Goal: Book appointment/travel/reservation

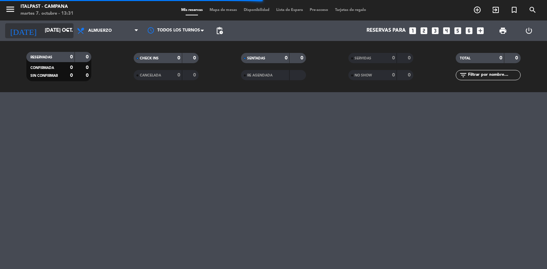
click at [41, 29] on input "[DATE] oct." at bounding box center [74, 30] width 66 height 13
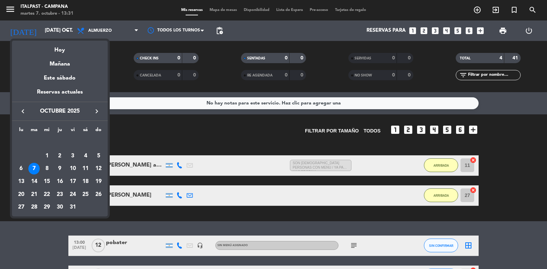
click at [98, 169] on div "12" at bounding box center [99, 169] width 12 height 12
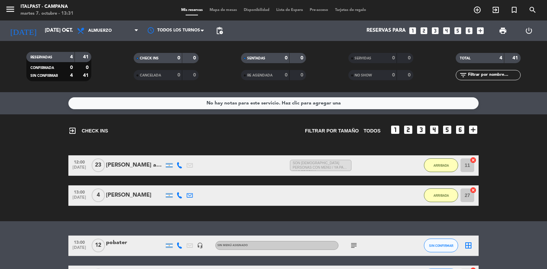
type input "dom. [DATE]"
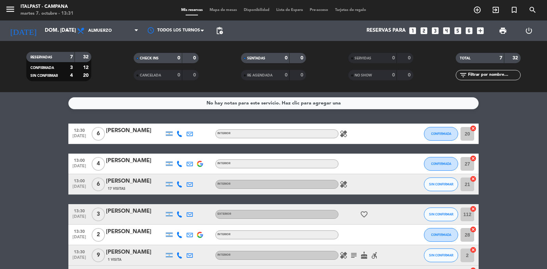
scroll to position [51, 0]
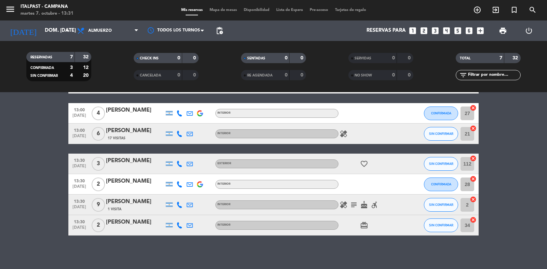
click at [352, 204] on icon "subject" at bounding box center [354, 205] width 8 height 8
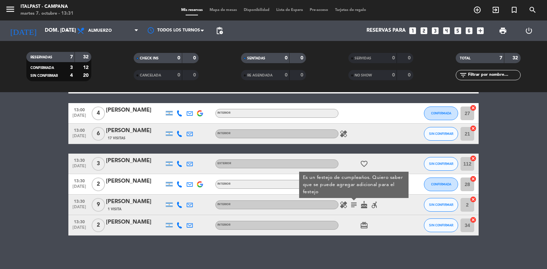
click at [353, 204] on icon "subject" at bounding box center [354, 205] width 8 height 8
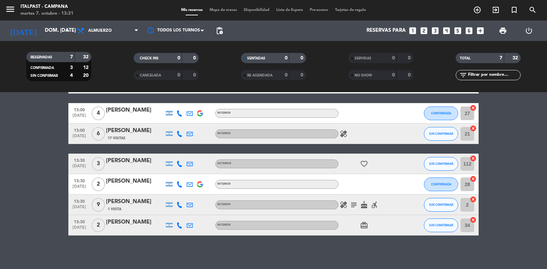
scroll to position [0, 0]
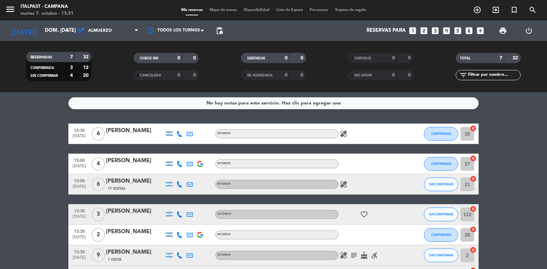
click at [224, 11] on span "Mapa de mesas" at bounding box center [223, 10] width 34 height 4
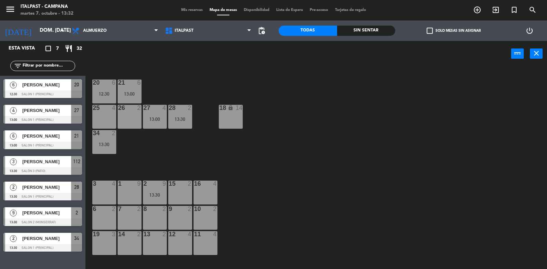
click at [202, 241] on div "11 4" at bounding box center [206, 243] width 24 height 24
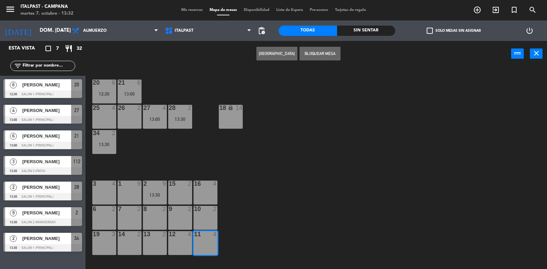
click at [265, 54] on button "[GEOGRAPHIC_DATA]" at bounding box center [276, 54] width 41 height 14
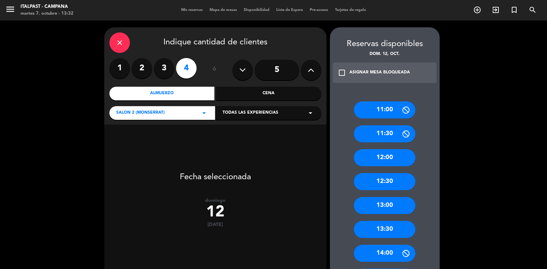
click at [376, 230] on div "13:30" at bounding box center [385, 229] width 62 height 17
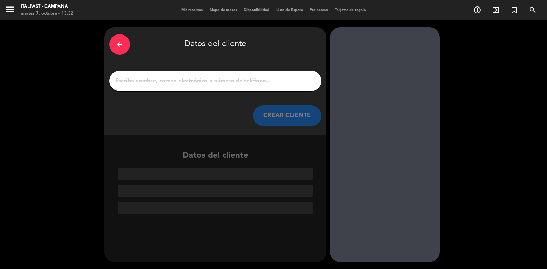
click at [140, 81] on input "1" at bounding box center [216, 81] width 202 height 10
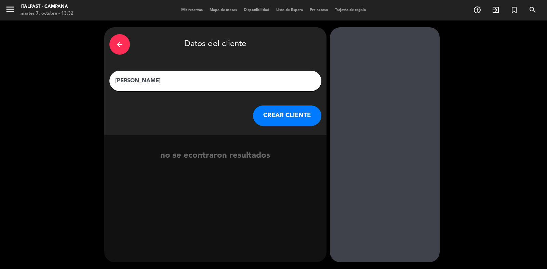
type input "[PERSON_NAME]"
click at [285, 114] on button "CREAR CLIENTE" at bounding box center [287, 116] width 68 height 21
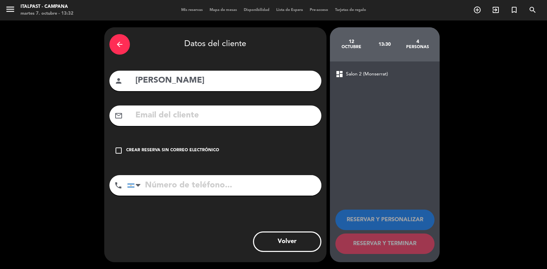
click at [118, 149] on icon "check_box_outline_blank" at bounding box center [119, 151] width 8 height 8
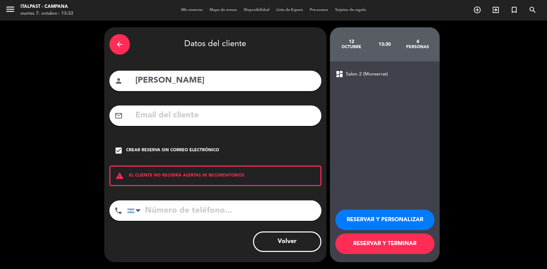
click at [145, 212] on input "tel" at bounding box center [224, 211] width 194 height 21
type input "1132260656"
click at [363, 241] on button "RESERVAR Y TERMINAR" at bounding box center [384, 244] width 99 height 21
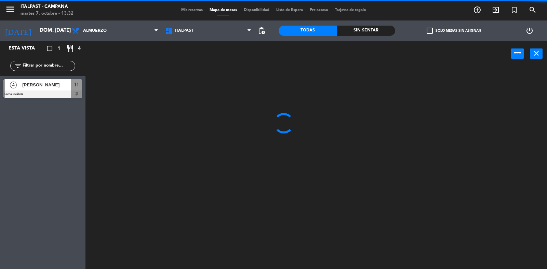
click at [36, 84] on span "[PERSON_NAME]" at bounding box center [46, 84] width 49 height 7
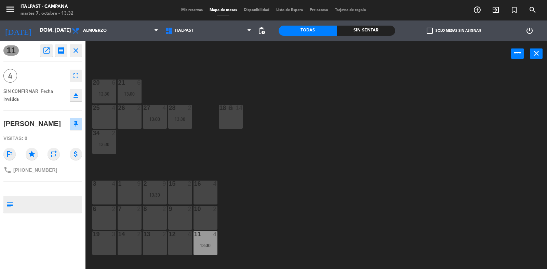
click at [76, 73] on icon "fullscreen" at bounding box center [76, 76] width 8 height 8
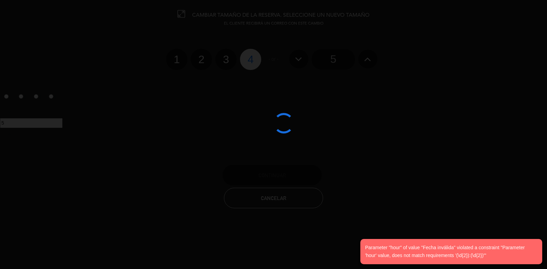
click at [333, 59] on div at bounding box center [273, 134] width 547 height 269
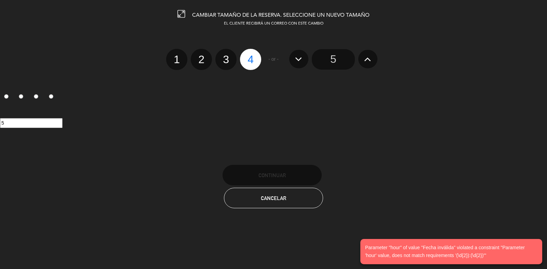
click at [319, 65] on input "5" at bounding box center [333, 59] width 43 height 21
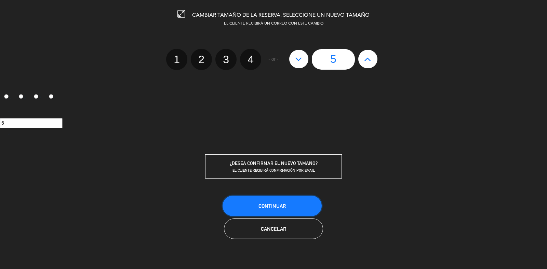
click at [282, 203] on span "Continuar" at bounding box center [271, 206] width 27 height 6
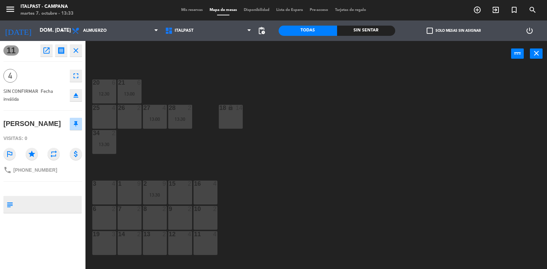
click at [305, 149] on div "20 6 12:30 21 6 13:00 25 4 26 2 27 4 13:00 28 2 13:30 18 lock 14 34 2 13:30 3 4…" at bounding box center [319, 168] width 456 height 203
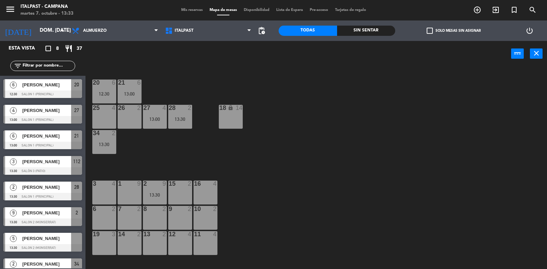
scroll to position [12, 0]
